Goal: Information Seeking & Learning: Learn about a topic

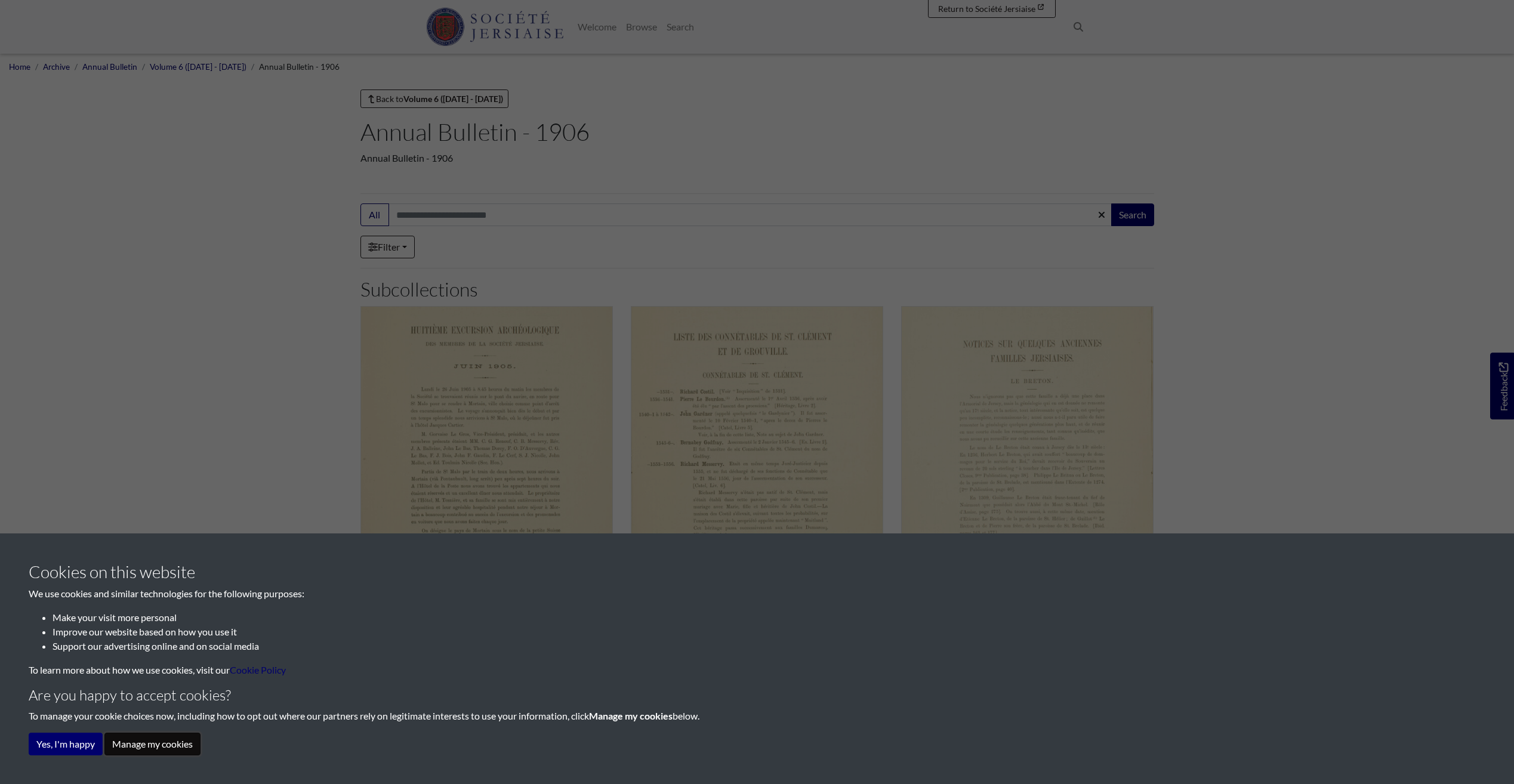
click at [132, 743] on button "Manage my cookies" at bounding box center [152, 743] width 96 height 22
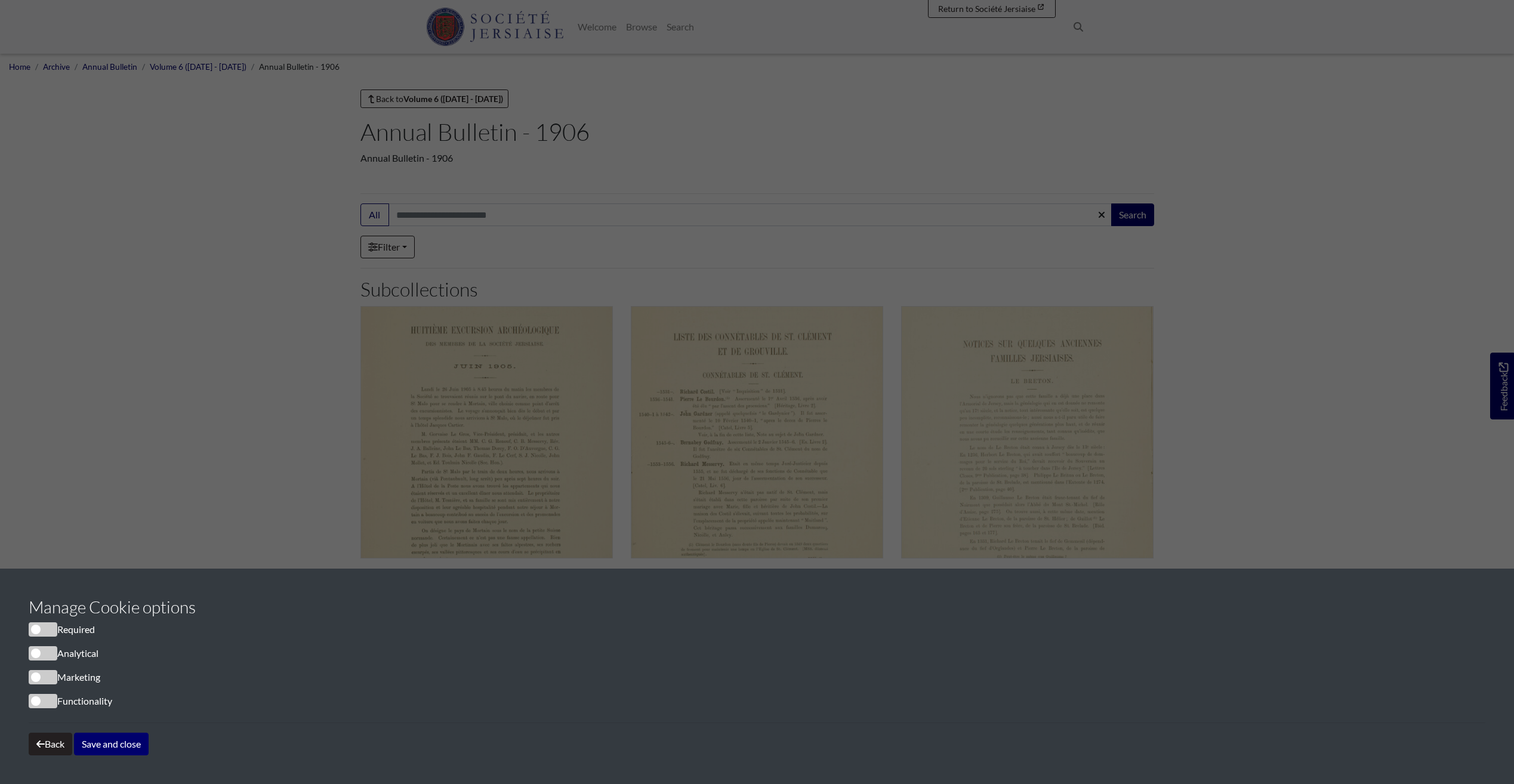
click at [37, 627] on span "cookieconsent" at bounding box center [43, 629] width 29 height 14
click at [84, 746] on button "Save and close" at bounding box center [111, 743] width 74 height 22
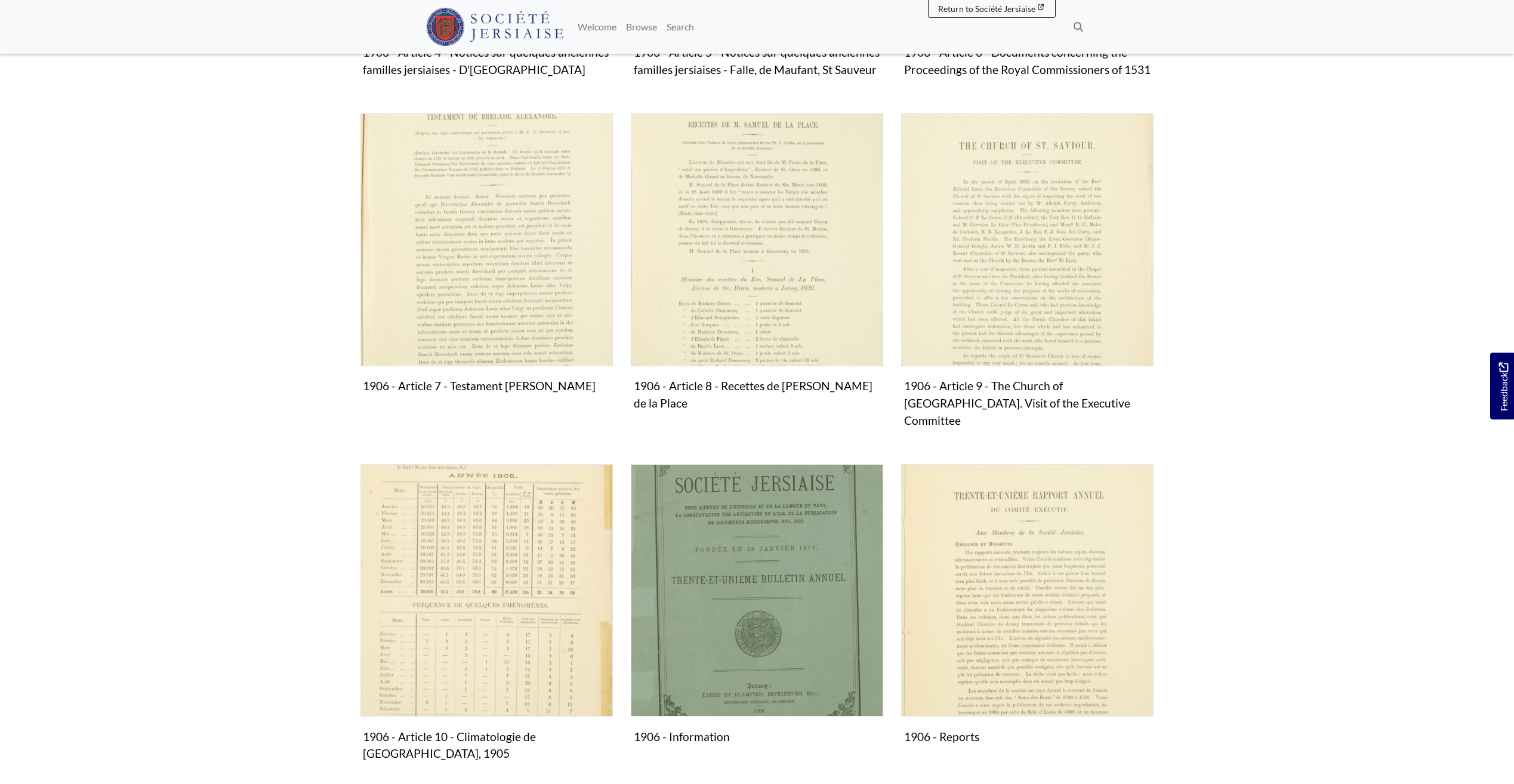
scroll to position [895, 0]
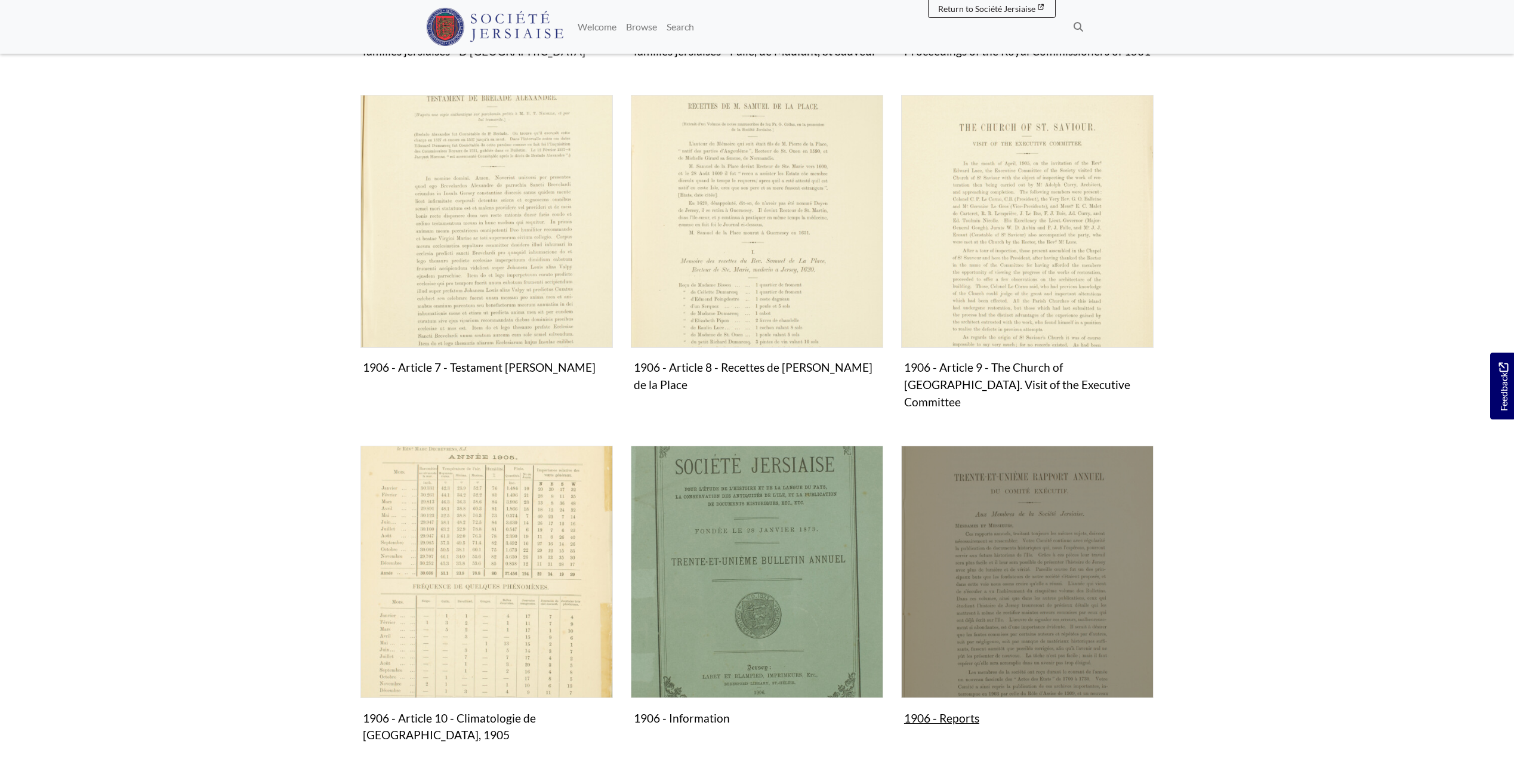
click at [1003, 570] on img "Subcollection" at bounding box center [1027, 571] width 252 height 252
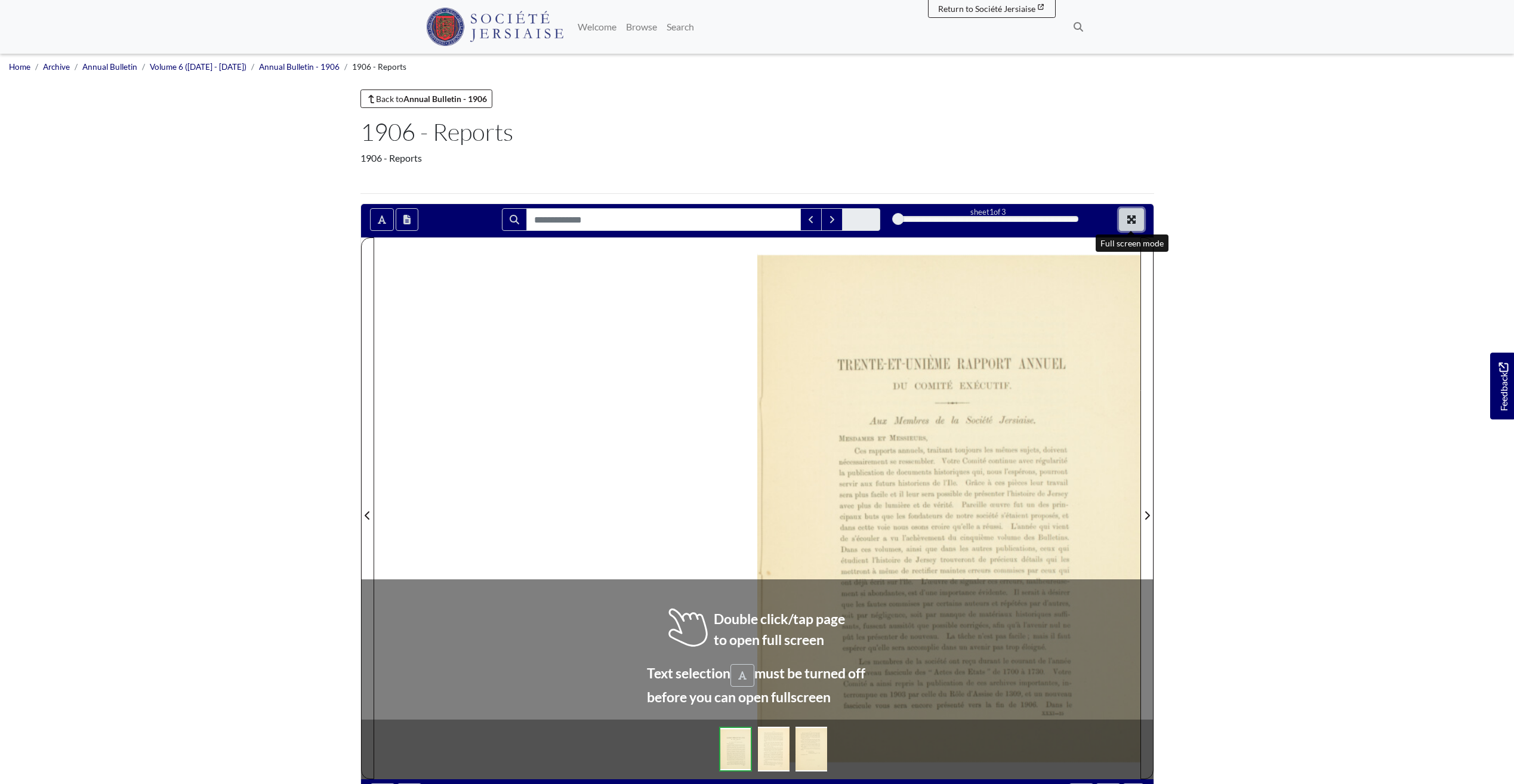
click at [1135, 217] on icon "Full screen mode" at bounding box center [1131, 219] width 8 height 8
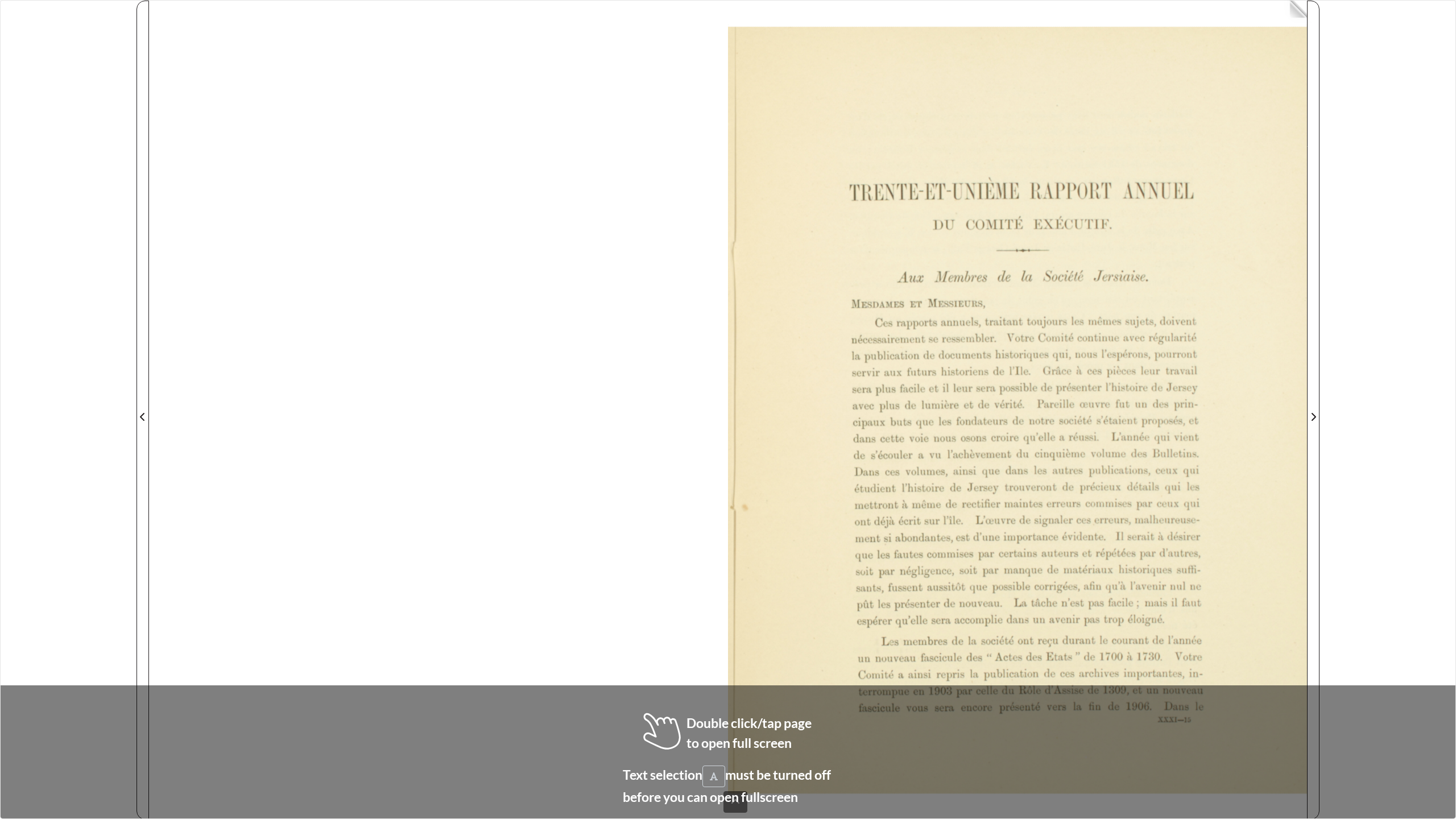
click at [1284, 58] on img at bounding box center [1017, 410] width 579 height 819
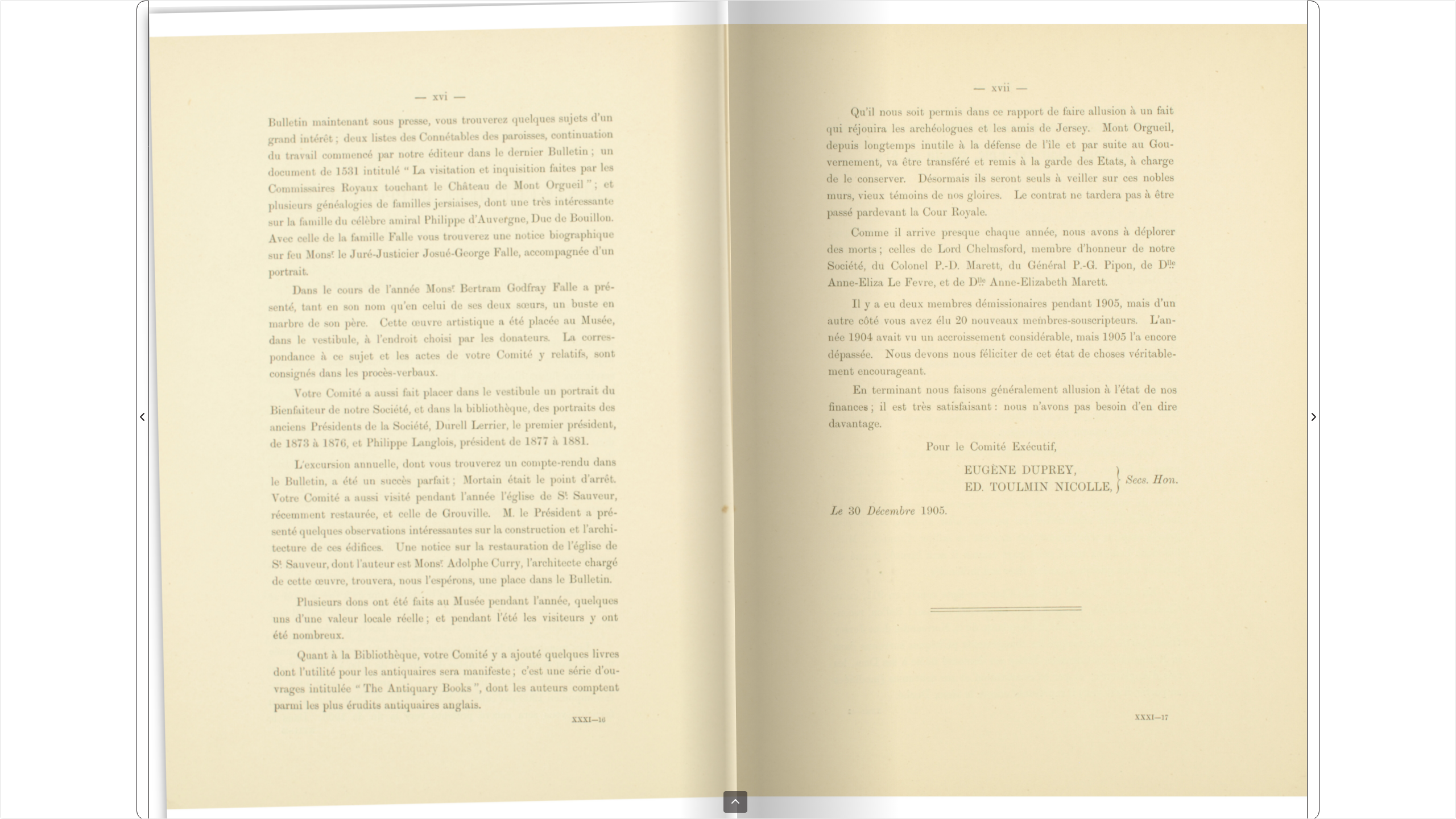
drag, startPoint x: 1296, startPoint y: 34, endPoint x: -317, endPoint y: 28, distance: 1613.0
click at [0, 28] on html "Menu" at bounding box center [728, 410] width 1456 height 819
